Goal: Task Accomplishment & Management: Manage account settings

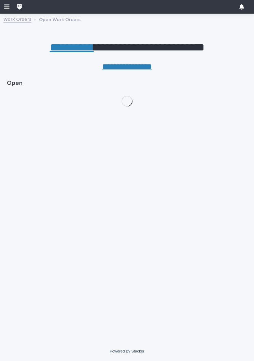
scroll to position [49, 0]
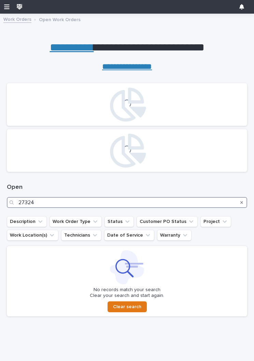
click at [61, 198] on input "27324" at bounding box center [127, 202] width 240 height 11
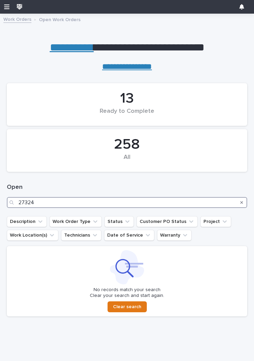
click at [192, 203] on input "27324" at bounding box center [127, 202] width 240 height 11
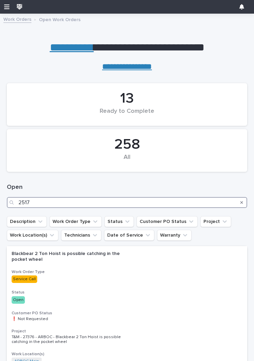
type input "25178"
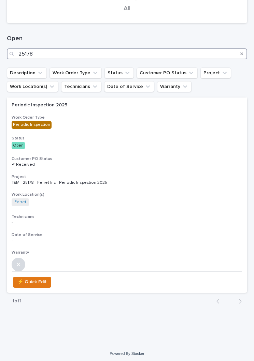
scroll to position [148, 0]
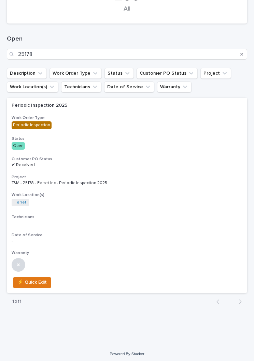
click at [173, 161] on div "Customer PO Status ✔ Received" at bounding box center [127, 162] width 231 height 11
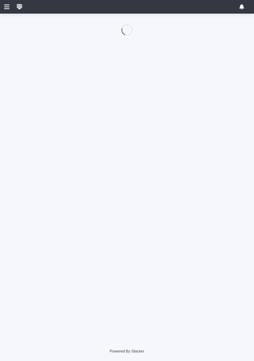
scroll to position [49, 0]
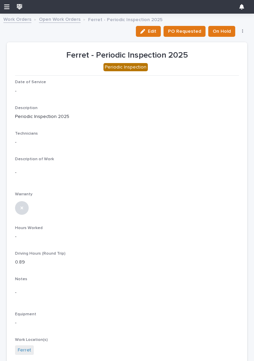
click at [148, 30] on div "button" at bounding box center [144, 31] width 8 height 5
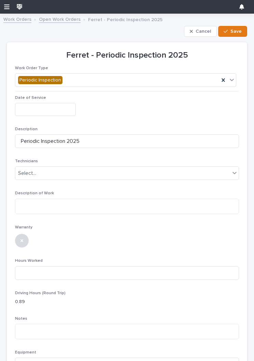
click at [56, 105] on input "text" at bounding box center [45, 109] width 61 height 13
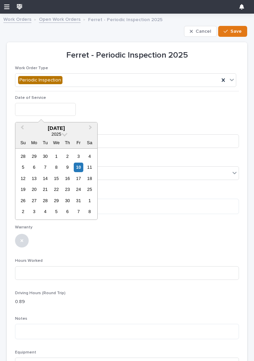
click at [79, 166] on div "10" at bounding box center [78, 167] width 9 height 9
type input "**********"
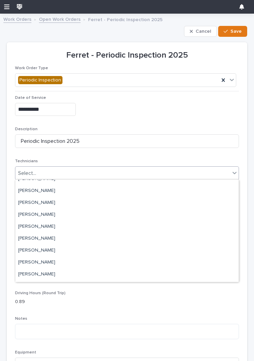
scroll to position [45, 0]
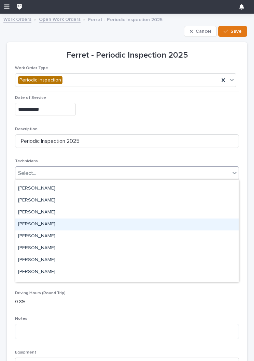
click at [158, 224] on div "[PERSON_NAME]" at bounding box center [126, 225] width 223 height 12
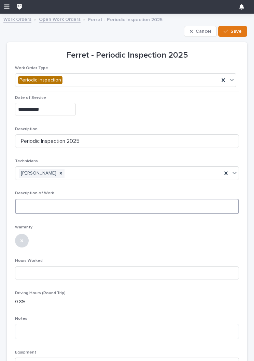
click at [148, 208] on textarea at bounding box center [127, 206] width 224 height 15
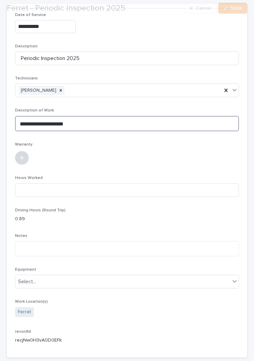
scroll to position [97, 0]
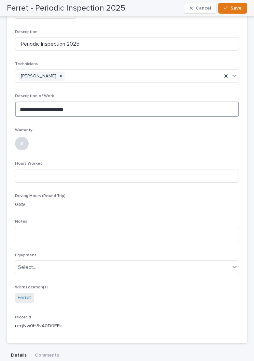
type textarea "**********"
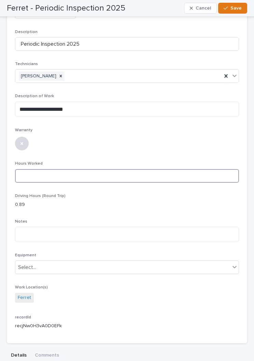
click at [167, 177] on input at bounding box center [127, 176] width 224 height 14
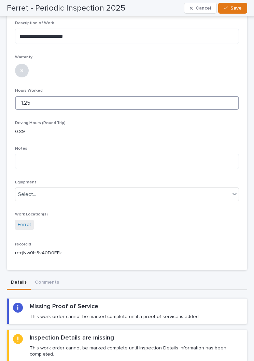
scroll to position [169, 0]
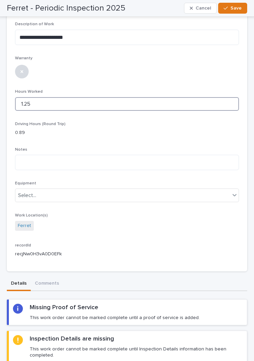
type input "1.25"
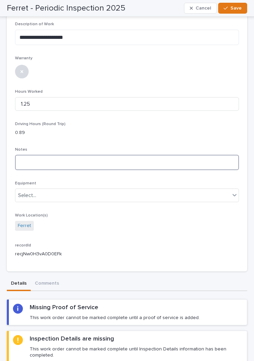
click at [177, 158] on textarea at bounding box center [127, 162] width 224 height 15
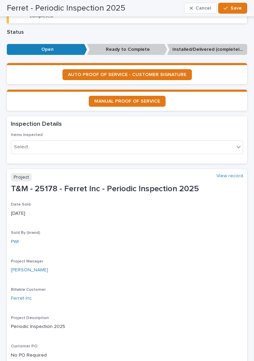
scroll to position [508, 0]
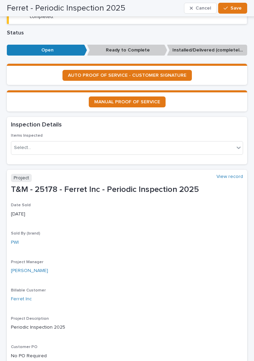
type textarea "**********"
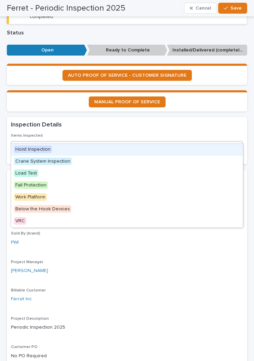
click at [184, 153] on div "Hoist Inspection" at bounding box center [126, 150] width 231 height 12
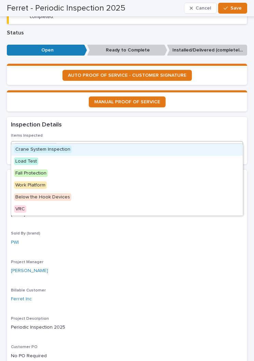
click at [156, 148] on div "Crane System Inspection" at bounding box center [126, 150] width 231 height 12
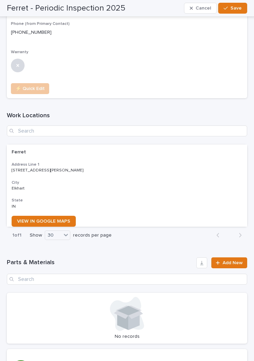
scroll to position [1078, 0]
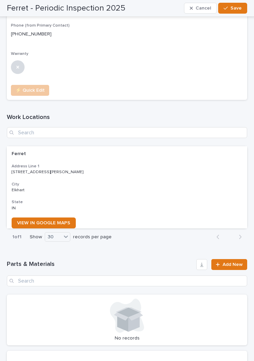
click at [227, 8] on icon "button" at bounding box center [225, 8] width 4 height 3
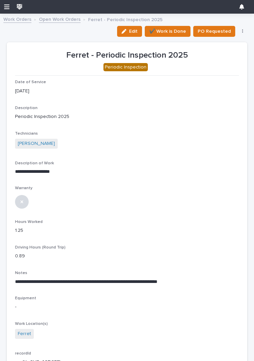
scroll to position [0, 0]
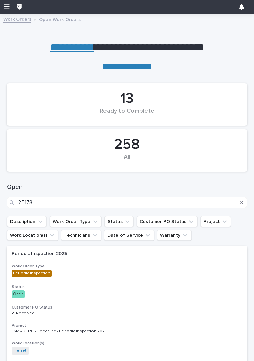
scroll to position [0, 3]
click at [165, 286] on h3 "Status" at bounding box center [127, 287] width 231 height 5
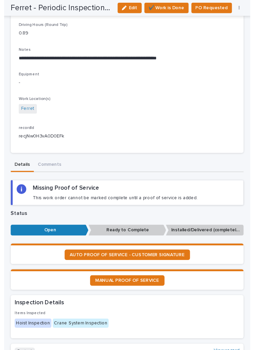
scroll to position [220, 0]
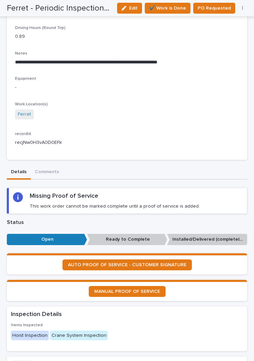
click at [159, 260] on link "AUTO PROOF OF SERVICE - CUSTOMER SIGNATURE" at bounding box center [126, 265] width 129 height 11
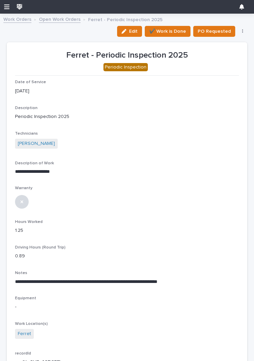
scroll to position [0, 0]
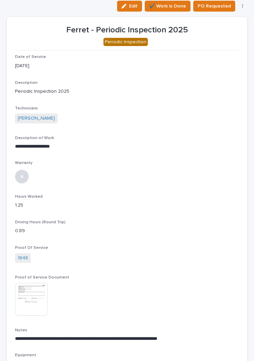
scroll to position [25, 0]
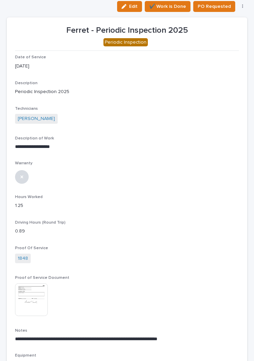
click at [179, 5] on span "✔️ Work is Done" at bounding box center [167, 6] width 37 height 8
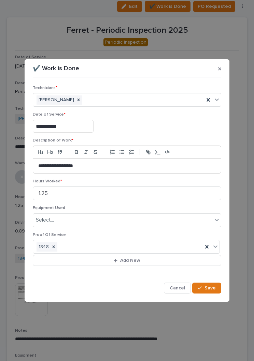
click at [206, 289] on span "Save" at bounding box center [209, 288] width 11 height 6
